Goal: Task Accomplishment & Management: Use online tool/utility

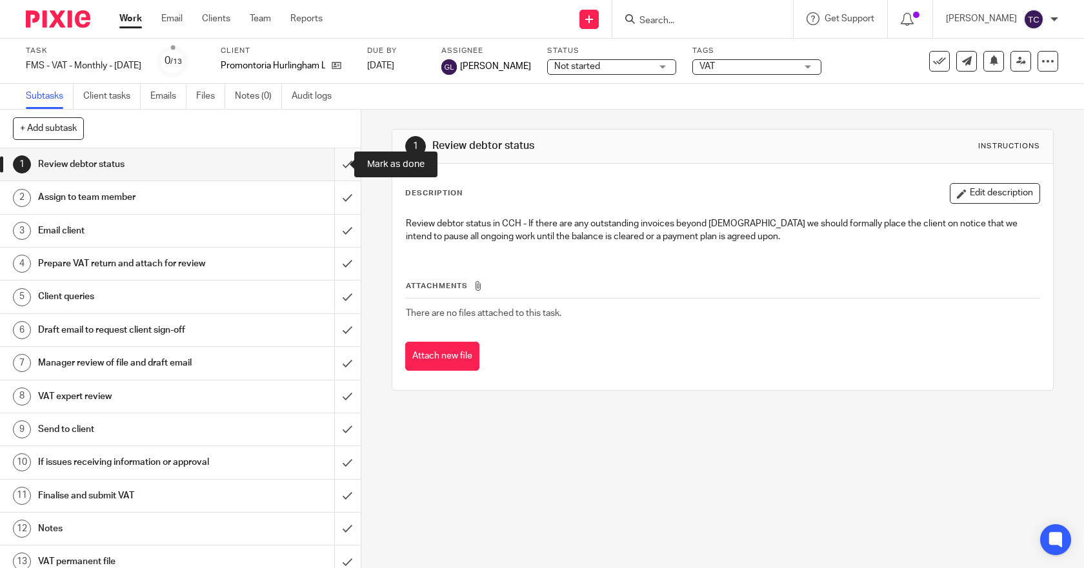
click at [333, 167] on input "submit" at bounding box center [180, 164] width 361 height 32
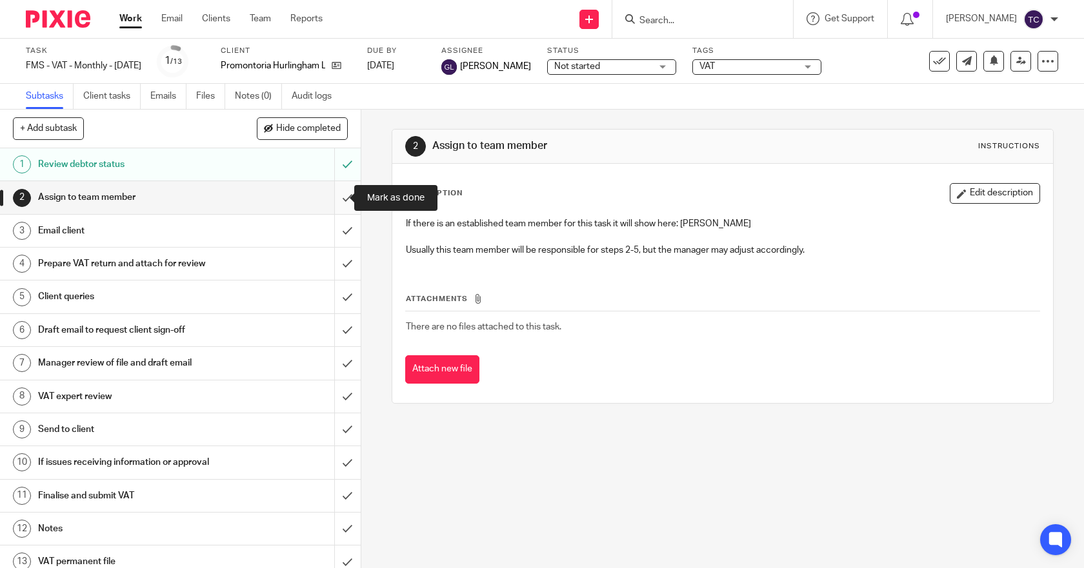
click at [331, 201] on input "submit" at bounding box center [180, 197] width 361 height 32
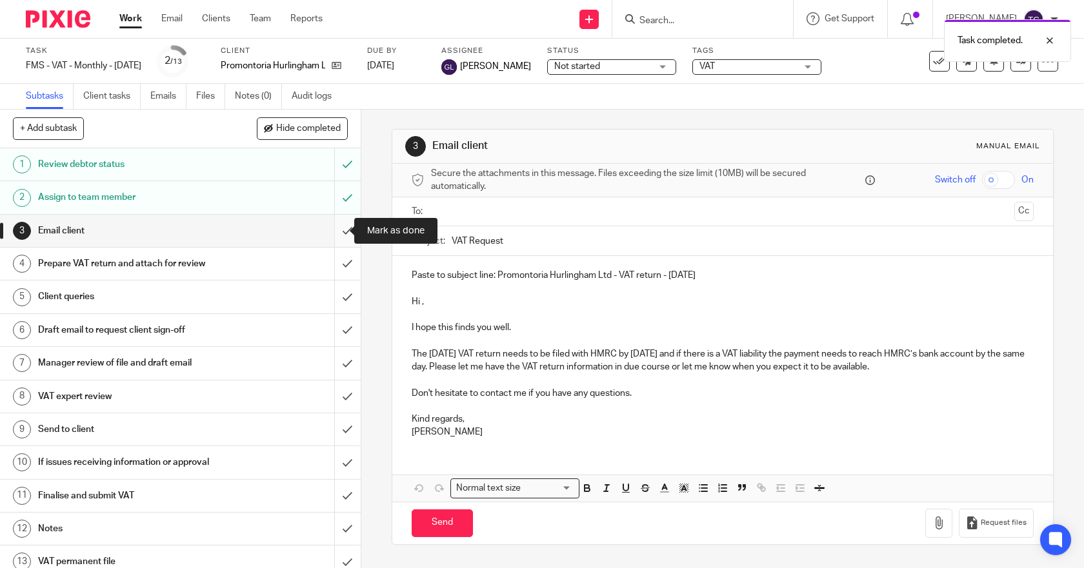
click at [333, 230] on input "submit" at bounding box center [180, 231] width 361 height 32
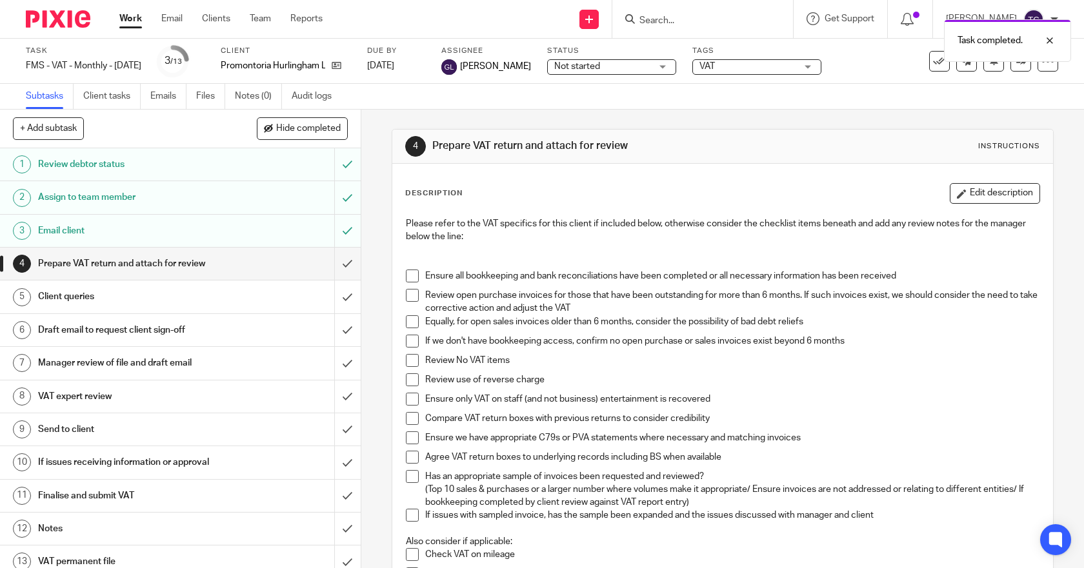
scroll to position [65, 0]
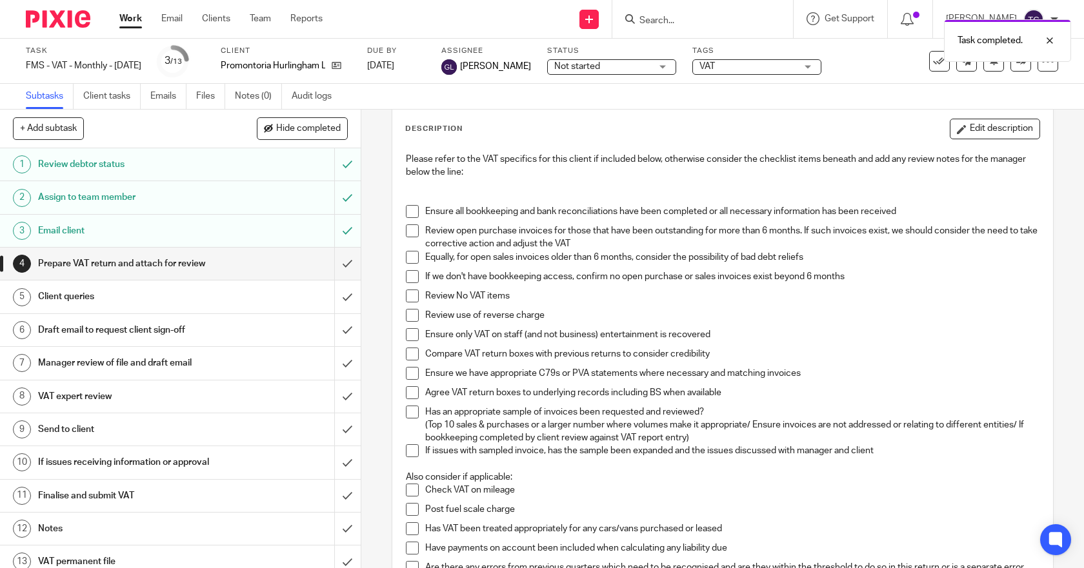
click at [413, 208] on span at bounding box center [412, 211] width 13 height 13
click at [411, 232] on span at bounding box center [412, 231] width 13 height 13
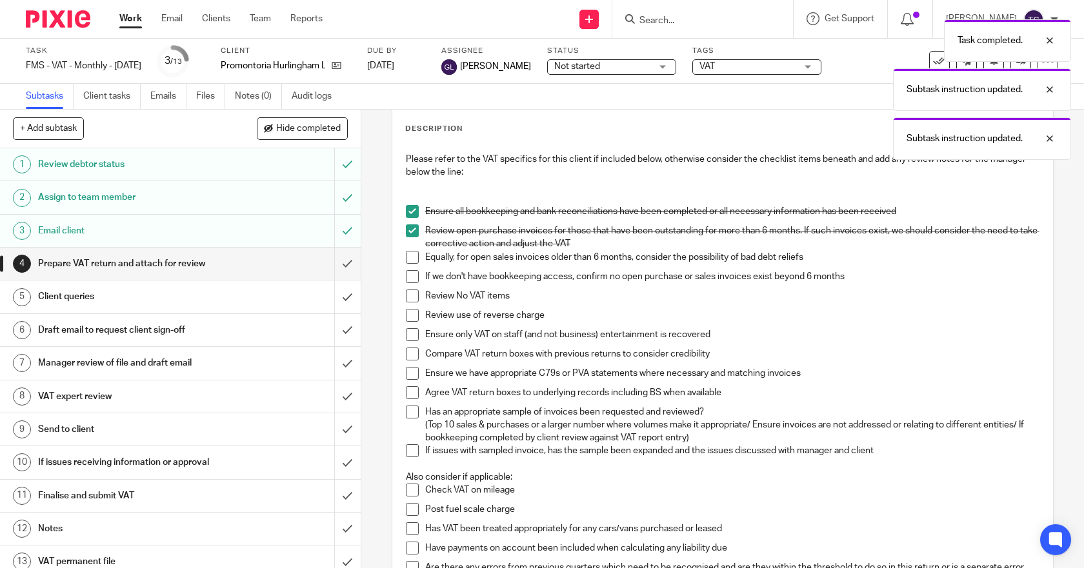
click at [407, 261] on span at bounding box center [412, 257] width 13 height 13
click at [408, 277] on span at bounding box center [412, 276] width 13 height 13
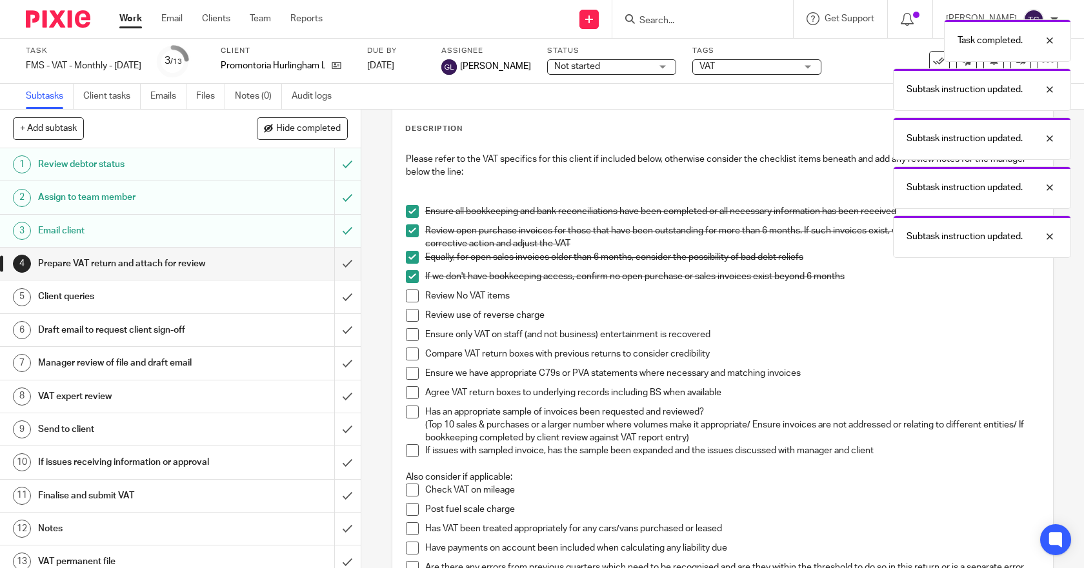
scroll to position [129, 0]
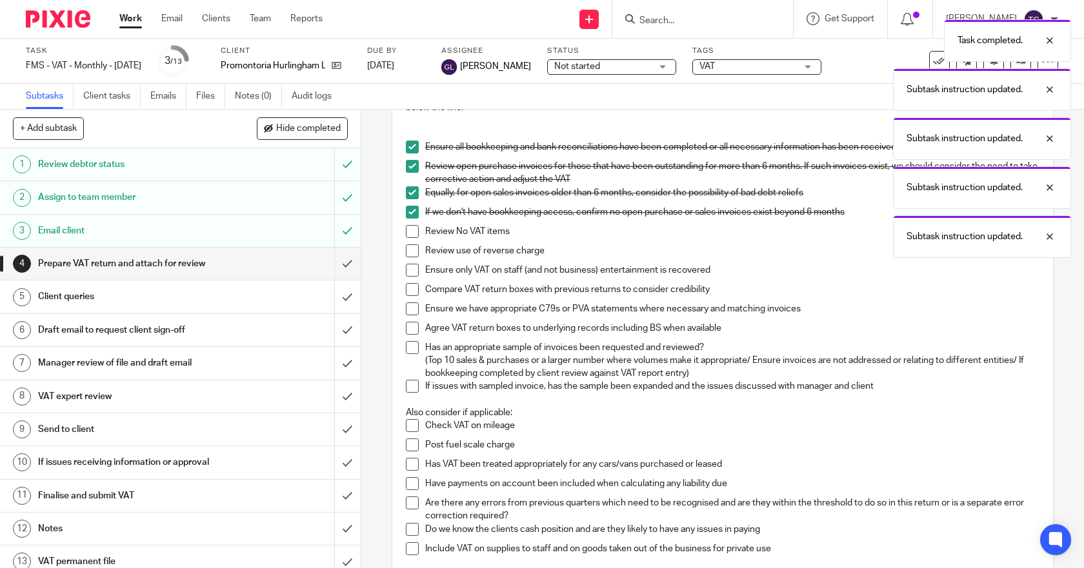
click at [406, 232] on span at bounding box center [412, 231] width 13 height 13
click at [409, 254] on span at bounding box center [412, 251] width 13 height 13
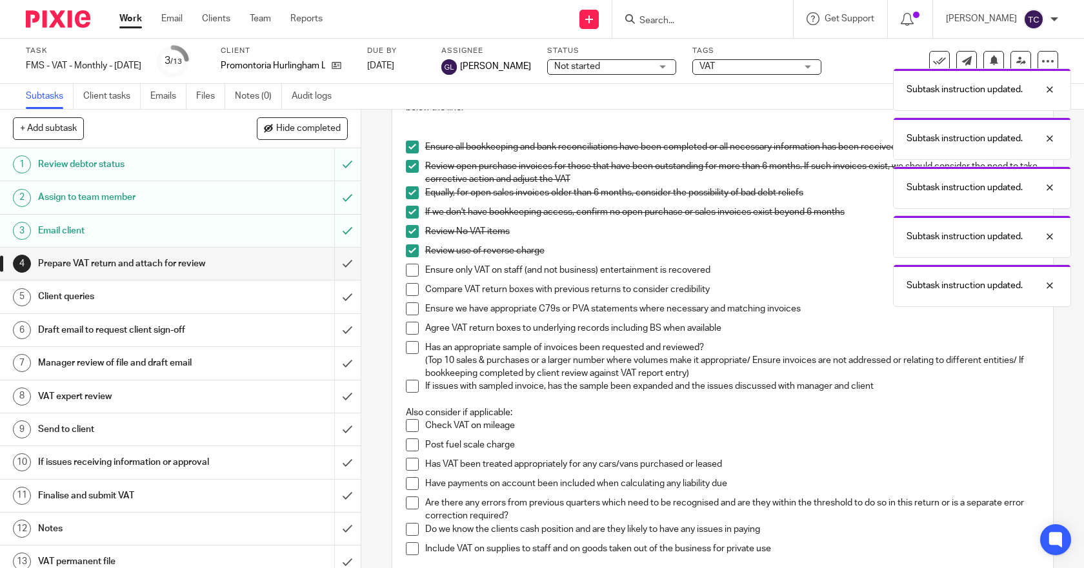
click at [408, 269] on span at bounding box center [412, 270] width 13 height 13
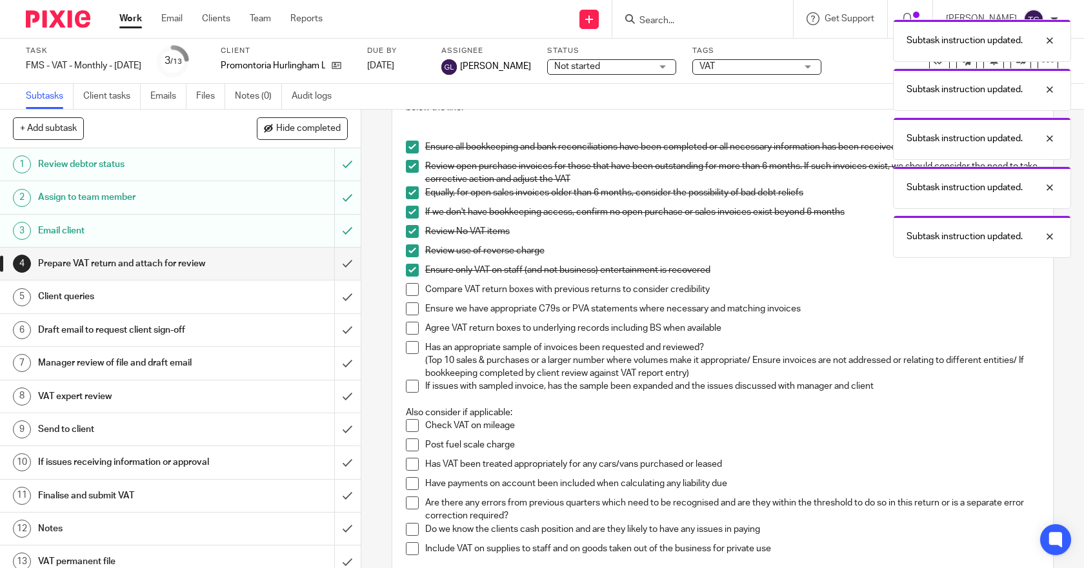
click at [409, 288] on span at bounding box center [412, 289] width 13 height 13
click at [406, 306] on span at bounding box center [412, 309] width 13 height 13
click at [412, 335] on li "Agree VAT return boxes to underlying records including BS when available" at bounding box center [723, 331] width 634 height 19
click at [408, 352] on span at bounding box center [412, 347] width 13 height 13
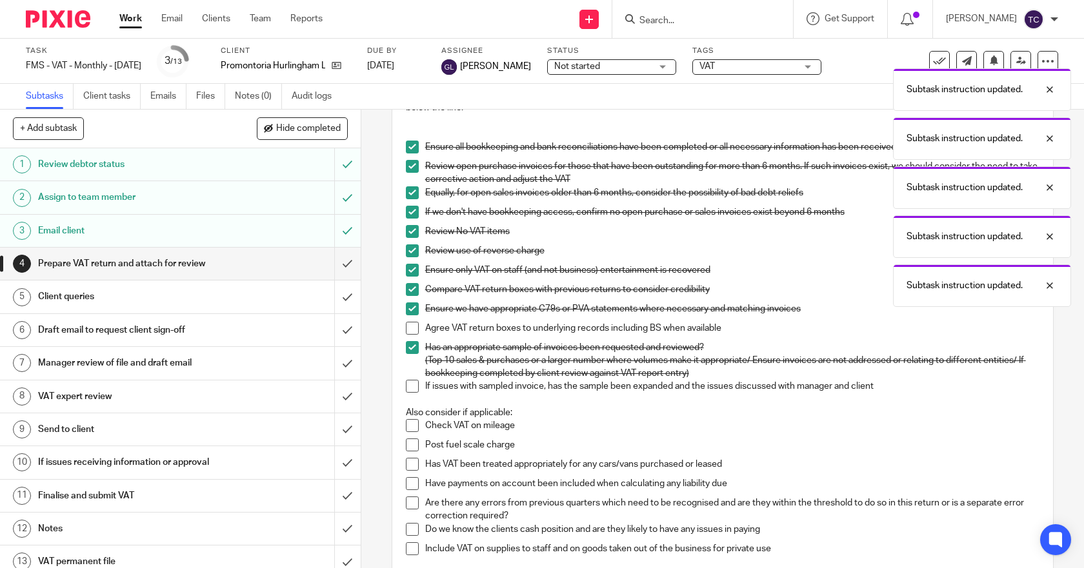
click at [408, 327] on span at bounding box center [412, 328] width 13 height 13
click at [412, 384] on span at bounding box center [412, 386] width 13 height 13
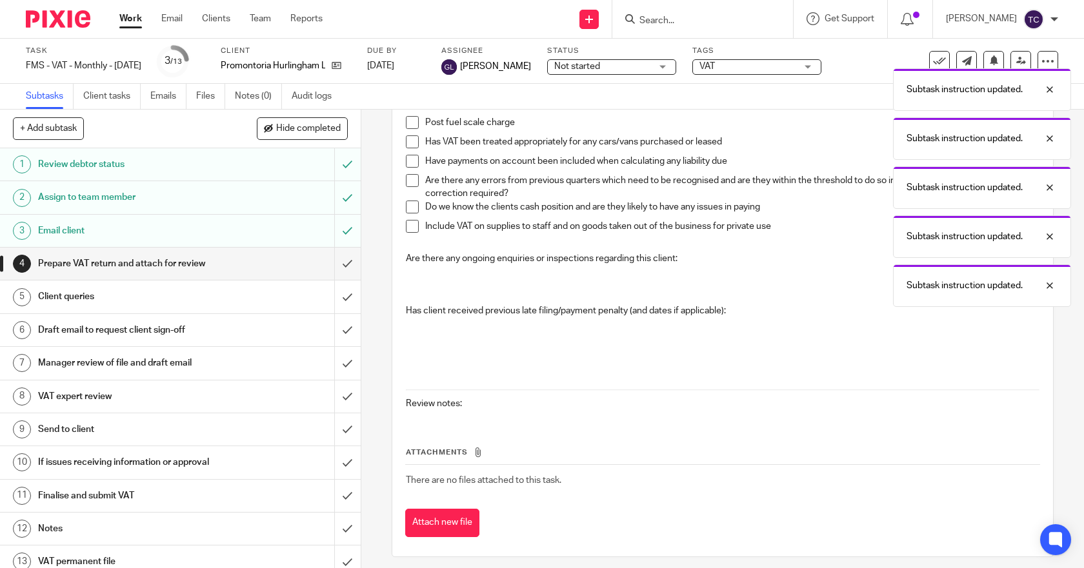
scroll to position [460, 0]
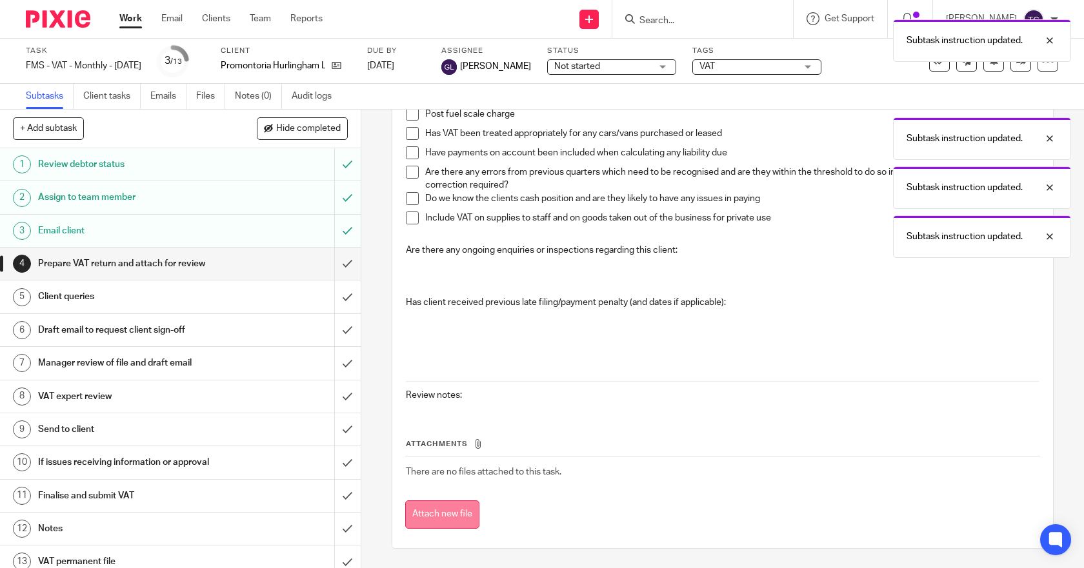
click at [463, 508] on button "Attach new file" at bounding box center [442, 515] width 74 height 29
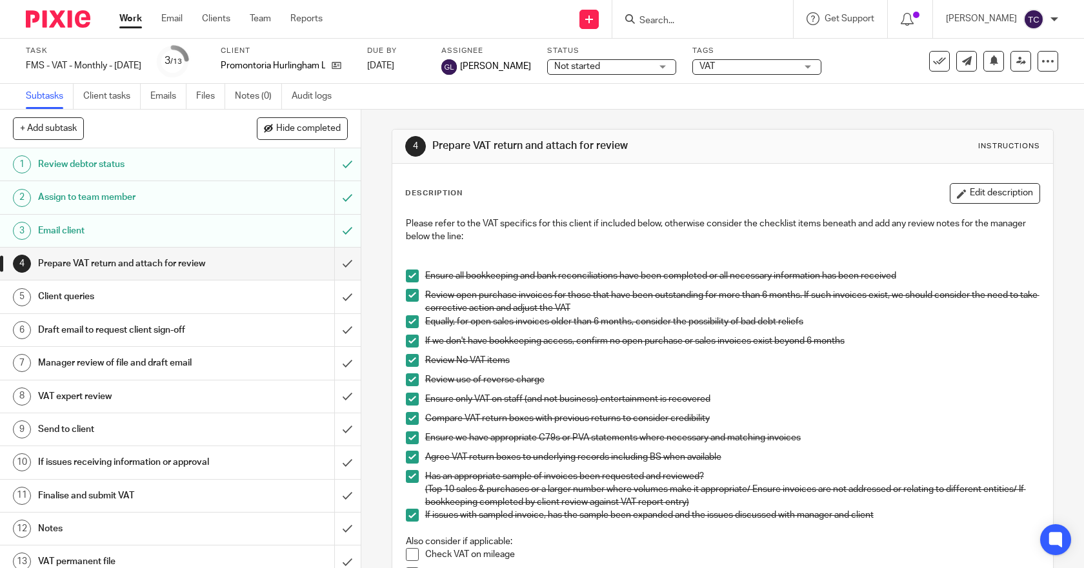
scroll to position [460, 0]
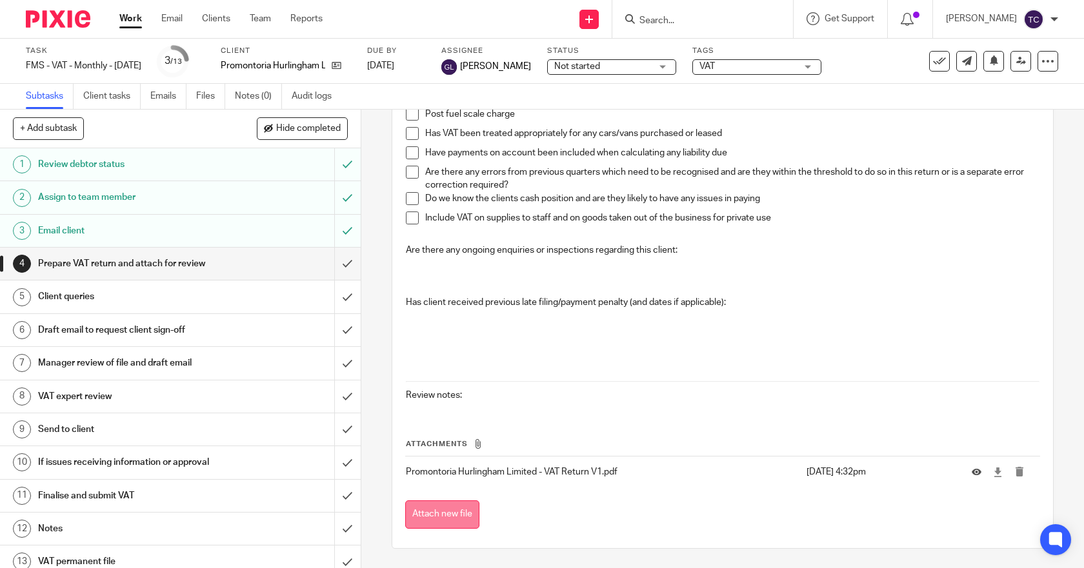
click at [448, 514] on button "Attach new file" at bounding box center [442, 515] width 74 height 29
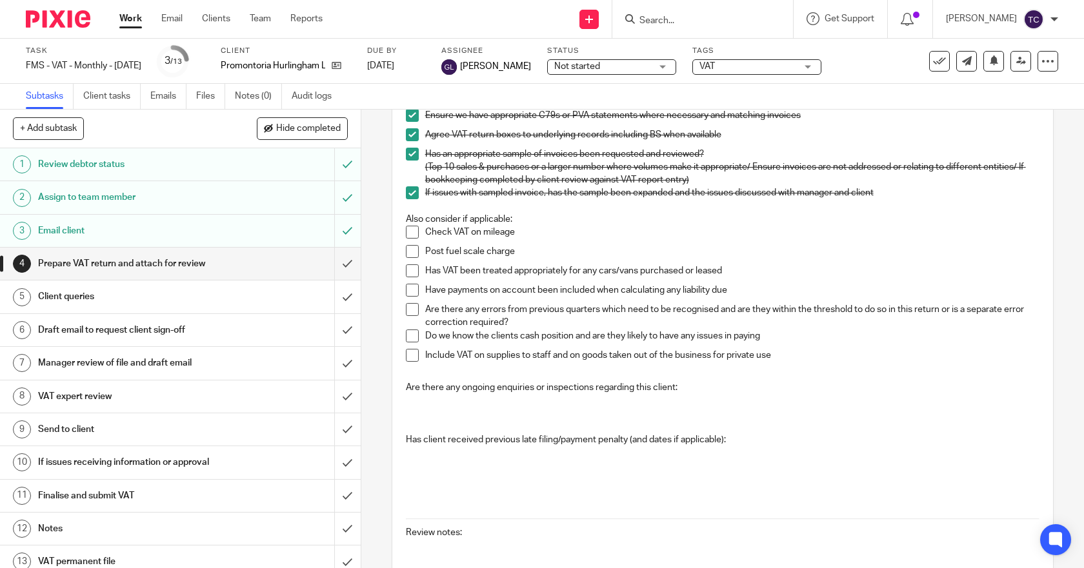
scroll to position [491, 0]
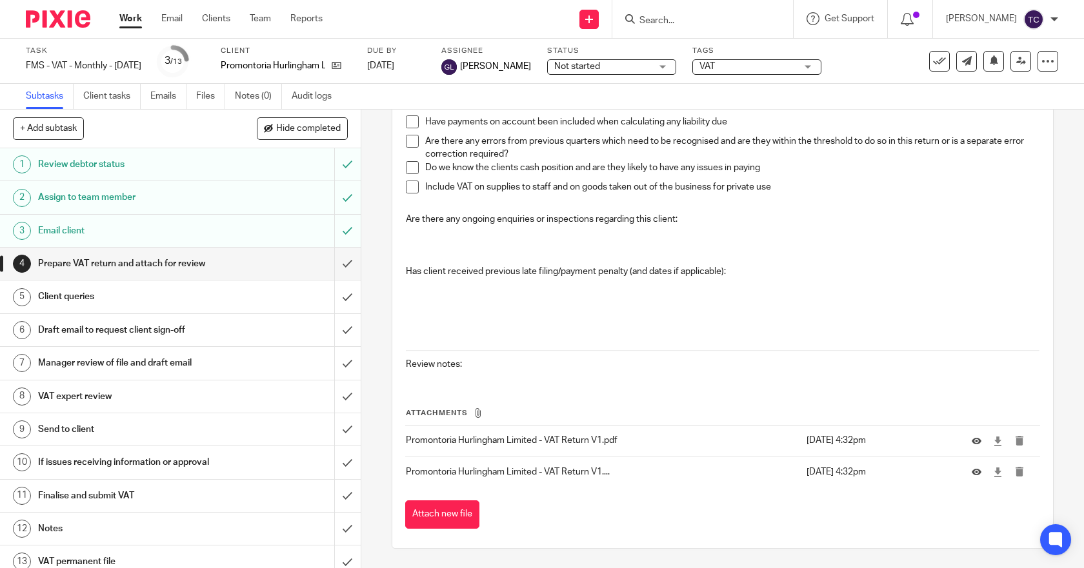
click at [494, 375] on div "Please refer to the VAT specifics for this client if included below, otherwise …" at bounding box center [722, 50] width 647 height 661
click at [332, 266] on input "submit" at bounding box center [180, 264] width 361 height 32
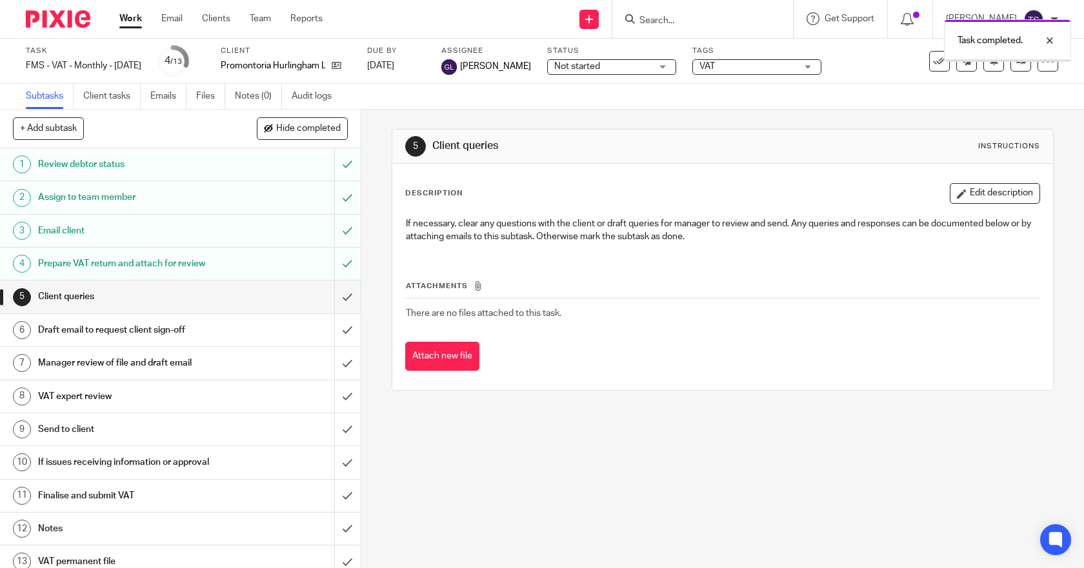
click at [335, 293] on input "submit" at bounding box center [180, 297] width 361 height 32
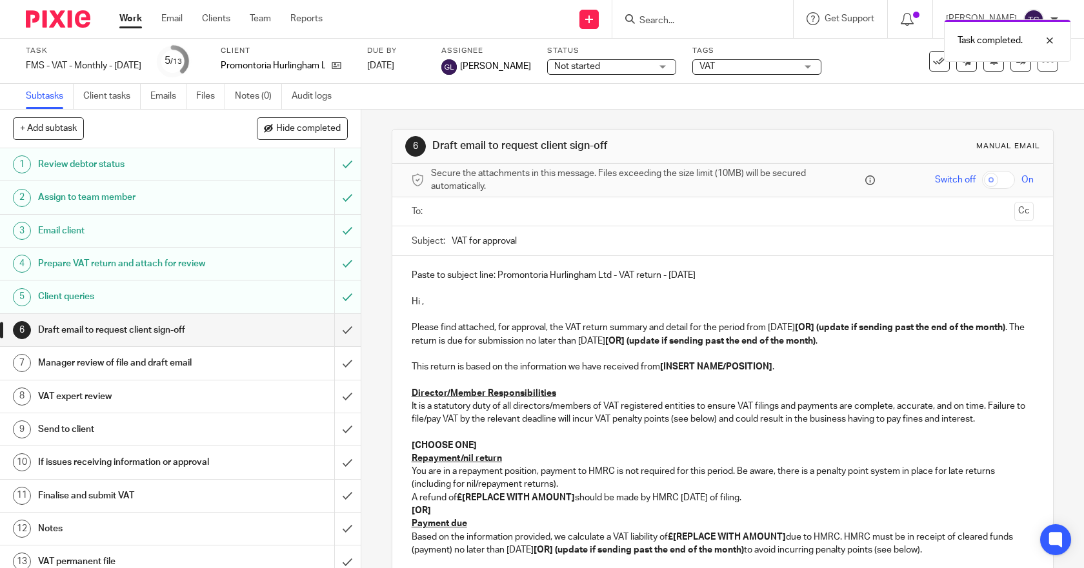
scroll to position [65, 0]
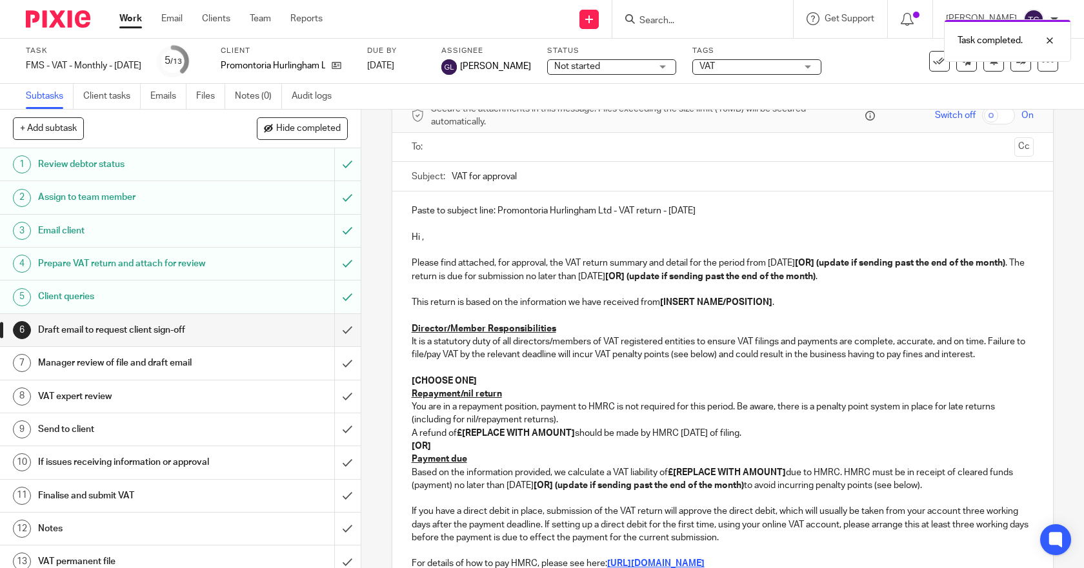
click at [425, 235] on p "Hi ," at bounding box center [723, 237] width 623 height 13
click at [418, 236] on p "Hi ," at bounding box center [723, 237] width 623 height 13
click at [539, 335] on p "It is a statutory duty of all directors/members of VAT registered entities to e…" at bounding box center [723, 348] width 623 height 26
click at [488, 425] on p "You are in a repayment position, payment to HMRC is not required for this perio…" at bounding box center [723, 414] width 623 height 26
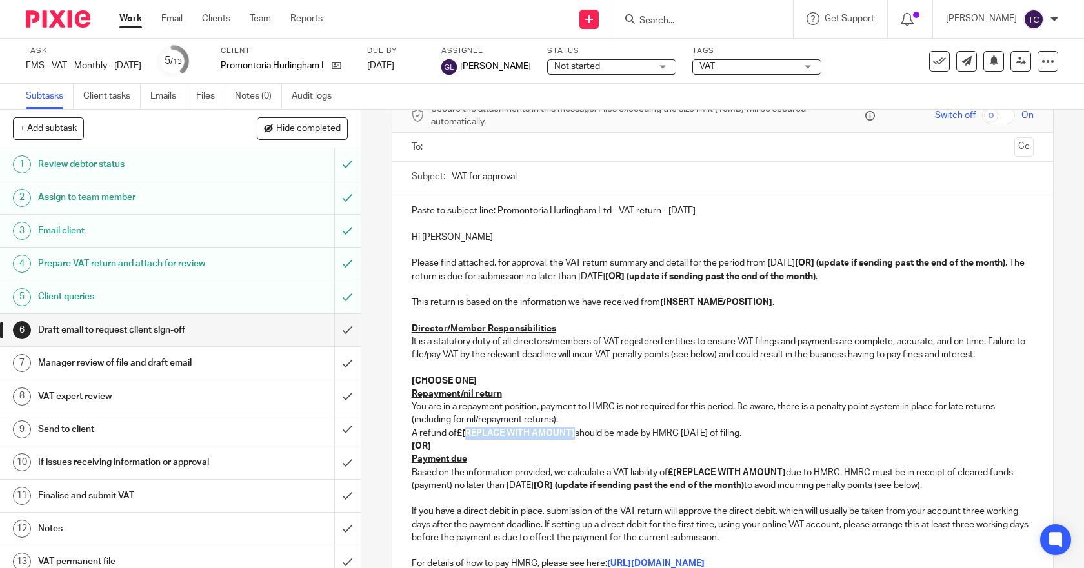
drag, startPoint x: 461, startPoint y: 432, endPoint x: 573, endPoint y: 432, distance: 111.6
click at [573, 432] on p "A refund of £[REPLACE WITH AMOUNT] should be made by HMRC within 6 weeks of fil…" at bounding box center [723, 433] width 623 height 13
click at [477, 440] on p "[OR]" at bounding box center [723, 446] width 623 height 13
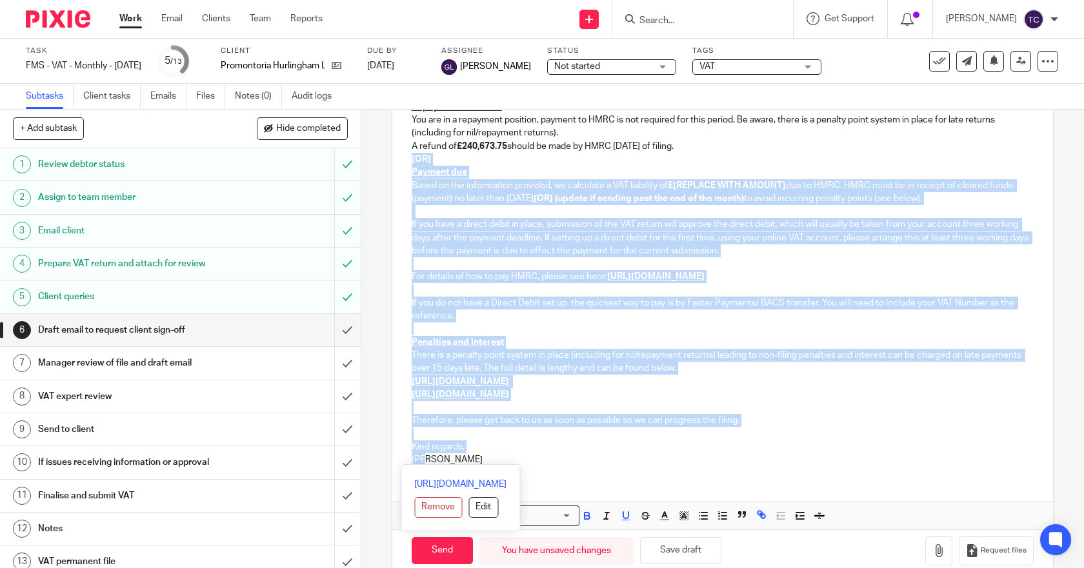
scroll to position [375, 0]
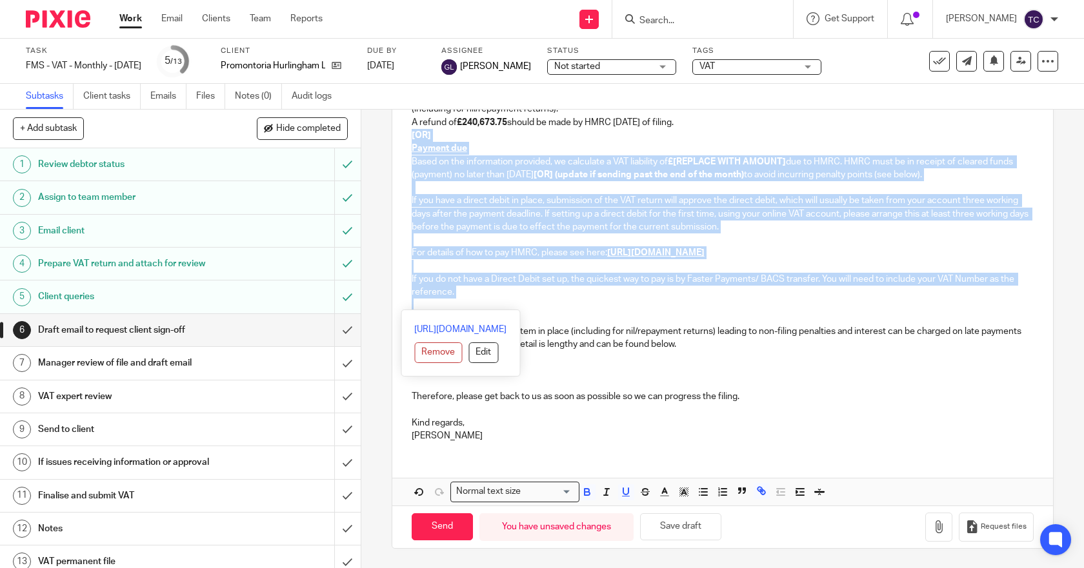
drag, startPoint x: 406, startPoint y: 441, endPoint x: 524, endPoint y: 299, distance: 184.7
click at [524, 299] on div "Paste to subject line: Promontoria Hurlingham Ltd - VAT return - July 2024 Hi L…" at bounding box center [722, 167] width 661 height 572
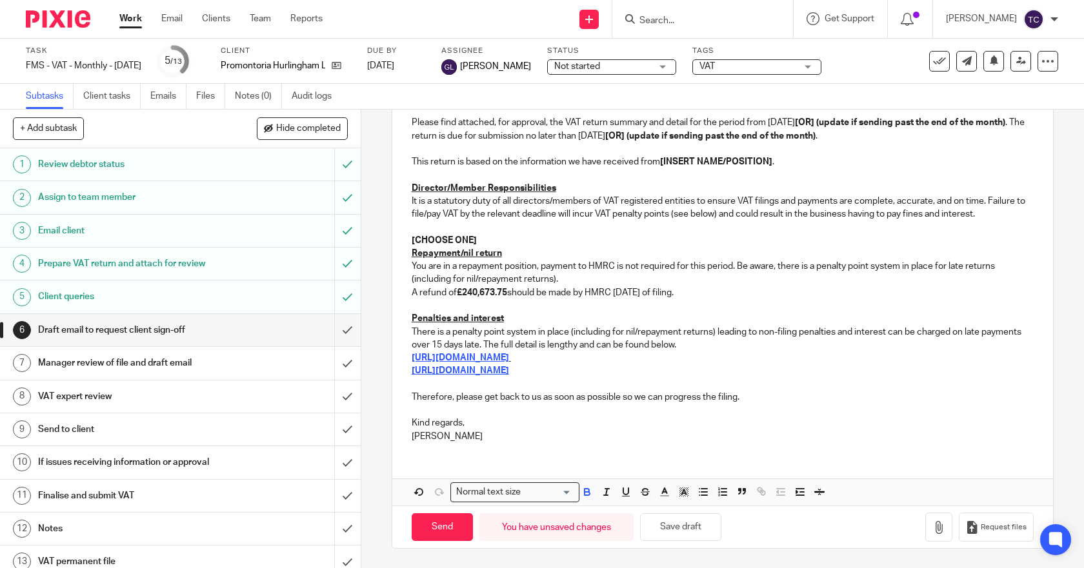
scroll to position [141, 0]
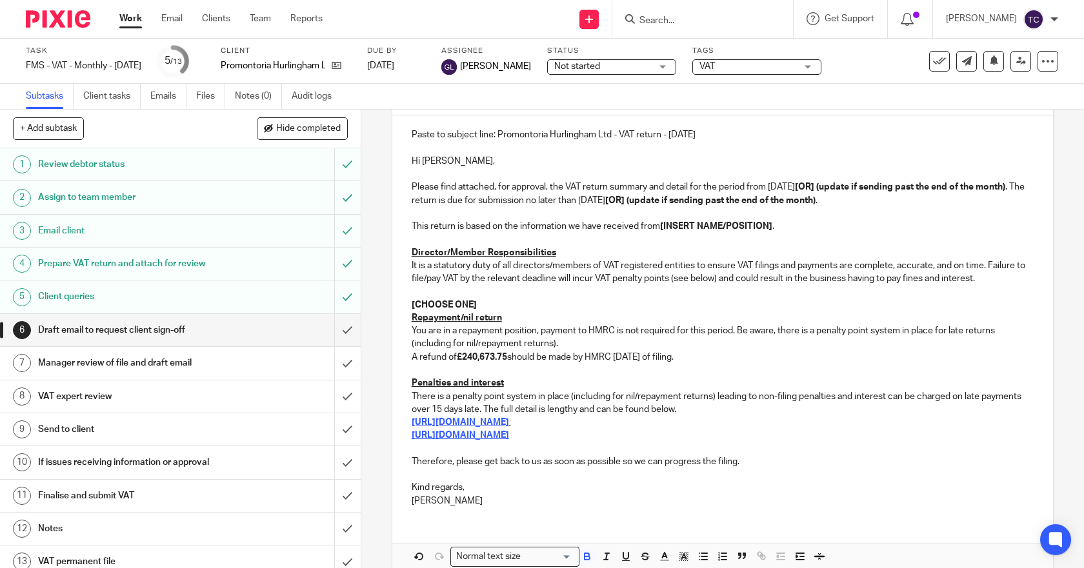
click at [732, 226] on strong "[INSERT NAME/POSITION]" at bounding box center [716, 226] width 112 height 9
drag, startPoint x: 768, startPoint y: 225, endPoint x: 663, endPoint y: 229, distance: 105.9
click at [663, 229] on strong "[INSERT NAME/POSITION]" at bounding box center [716, 226] width 112 height 9
click at [795, 230] on p "This return is based on the information we have received from you ." at bounding box center [723, 226] width 623 height 13
drag, startPoint x: 901, startPoint y: 199, endPoint x: 691, endPoint y: 203, distance: 210.4
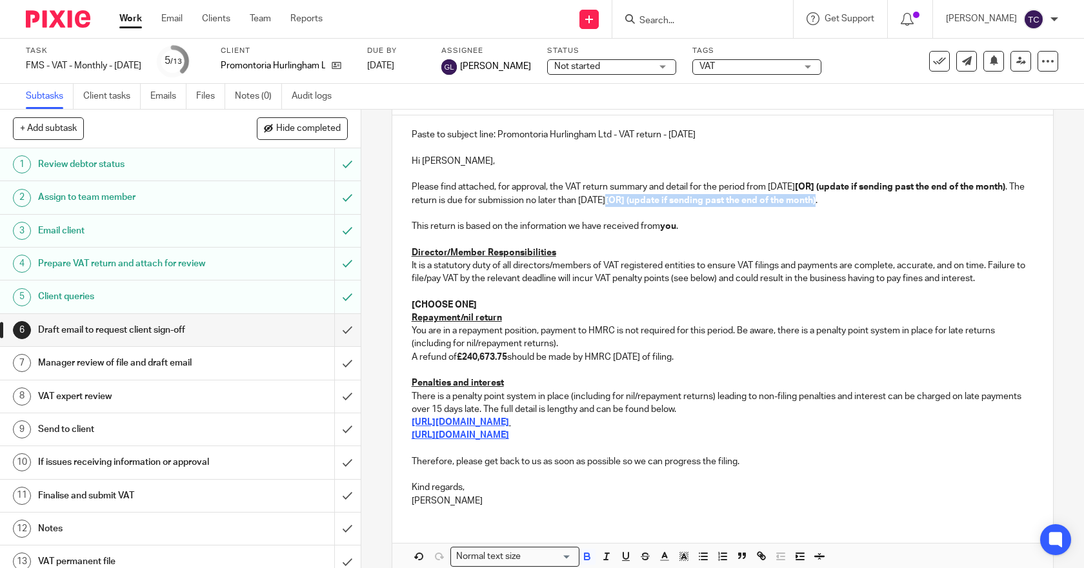
click at [691, 203] on p "Please find attached, for approval, the VAT return summary and detail for the p…" at bounding box center [723, 194] width 623 height 26
drag, startPoint x: 440, startPoint y: 199, endPoint x: 808, endPoint y: 189, distance: 368.5
click at [808, 189] on p "Please find attached, for approval, the VAT return summary and detail for the p…" at bounding box center [723, 194] width 623 height 26
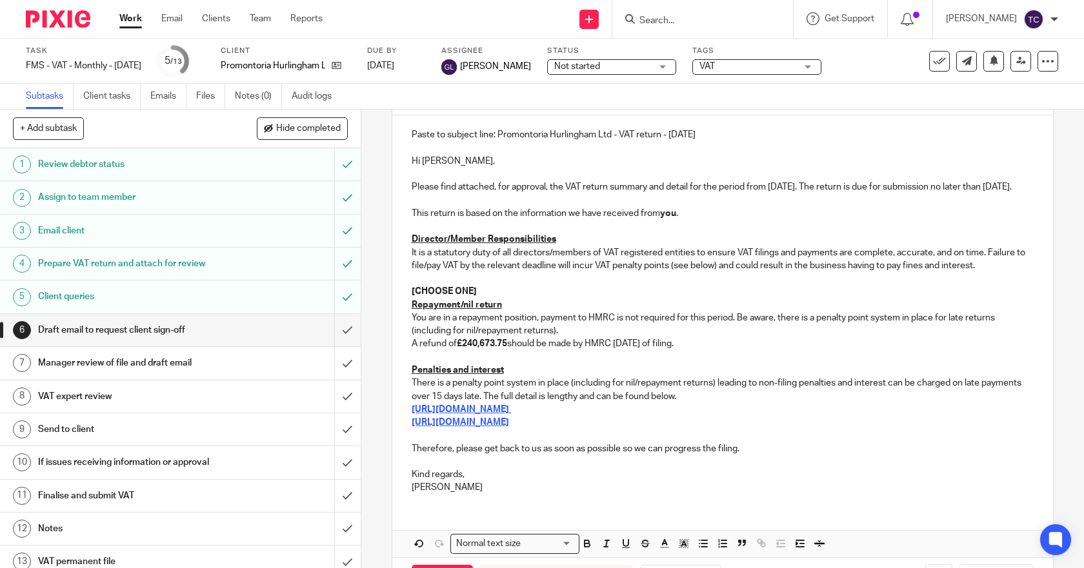
click at [740, 267] on p "It is a statutory duty of all directors/members of VAT registered entities to e…" at bounding box center [723, 259] width 623 height 26
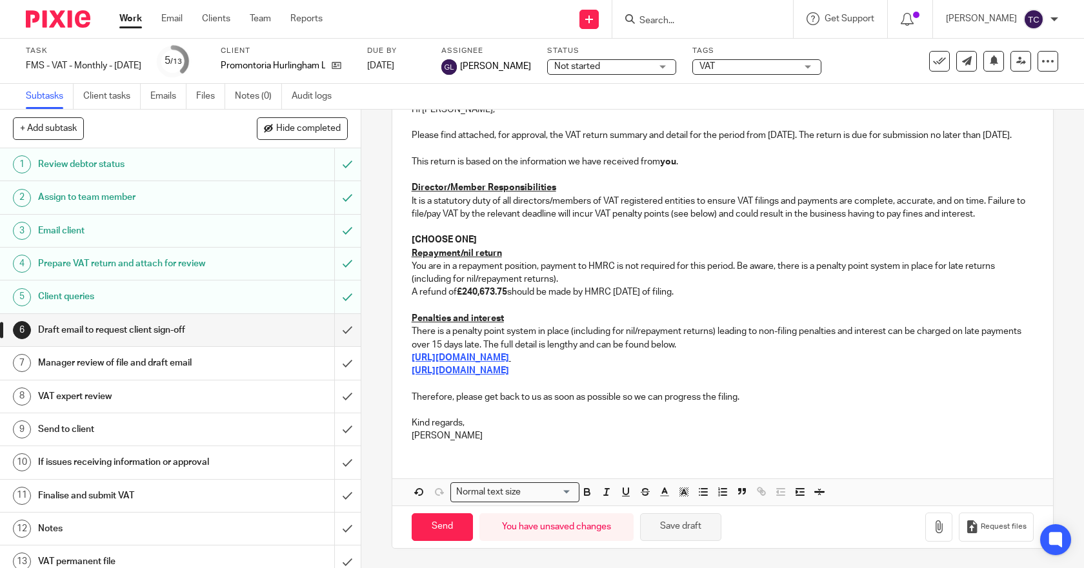
click at [675, 531] on button "Save draft" at bounding box center [680, 528] width 81 height 28
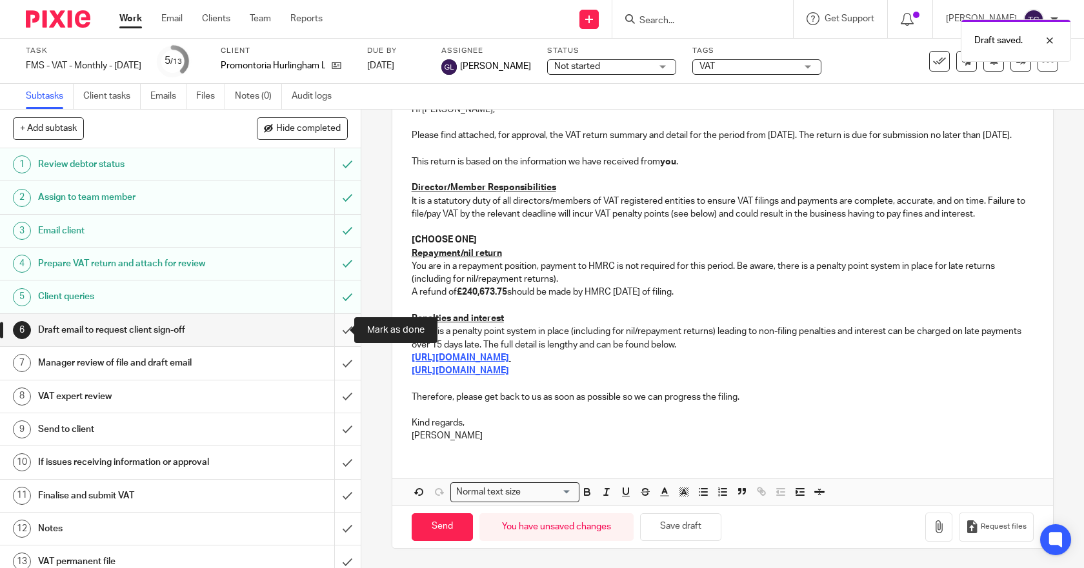
click at [336, 330] on input "submit" at bounding box center [180, 330] width 361 height 32
